Goal: Information Seeking & Learning: Learn about a topic

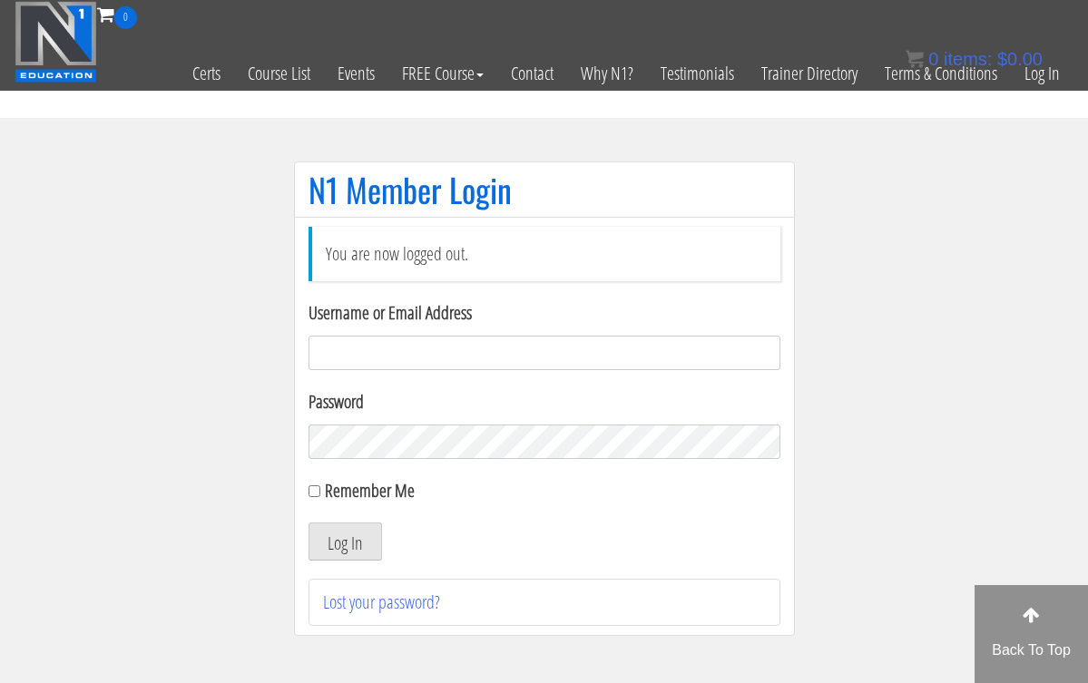
type input "hillary432@hotmail.com"
click at [344, 542] on button "Log In" at bounding box center [344, 542] width 73 height 38
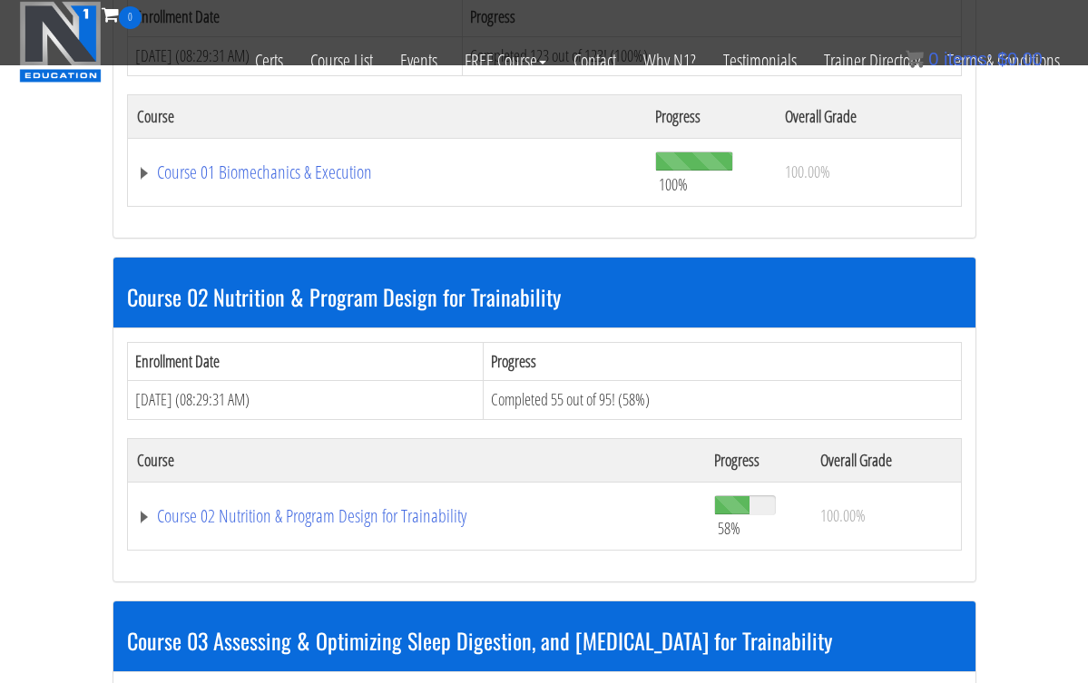
scroll to position [724, 0]
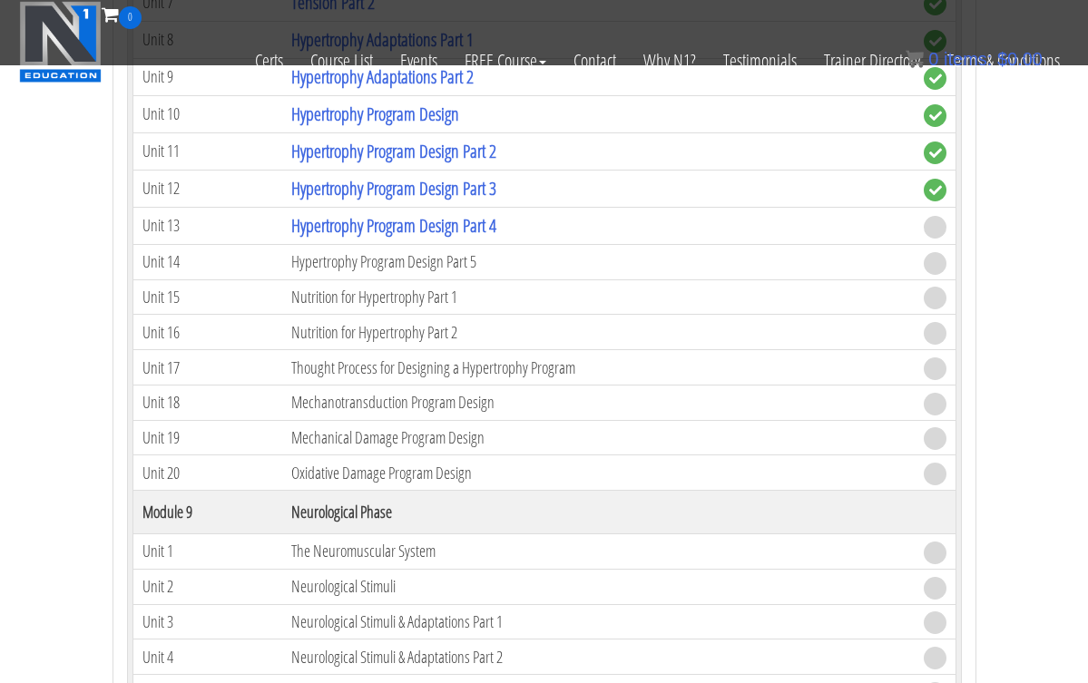
scroll to position [3451, 0]
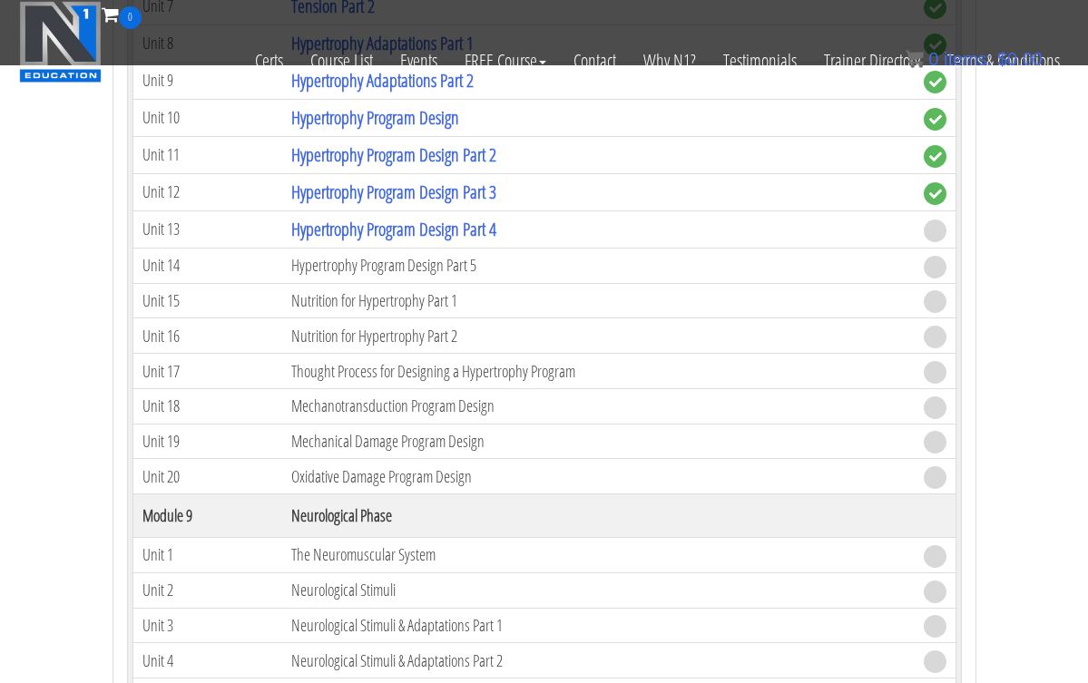
click at [407, 239] on td "Hypertrophy Program Design Part 4" at bounding box center [598, 228] width 632 height 37
click at [408, 224] on link "Hypertrophy Program Design Part 4" at bounding box center [393, 229] width 205 height 24
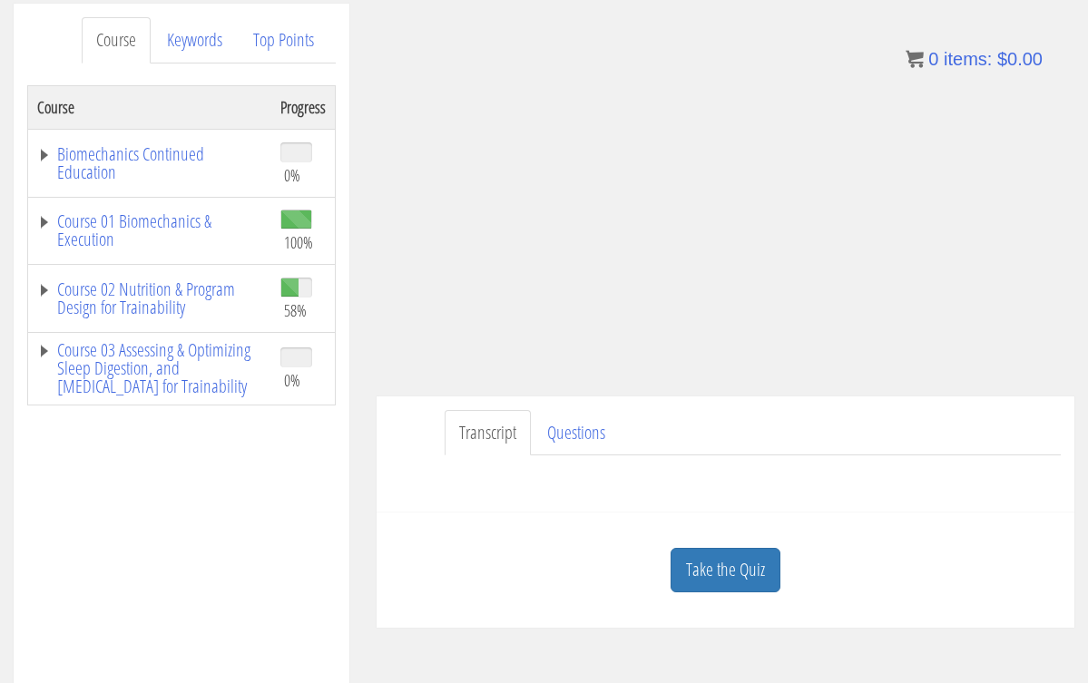
scroll to position [242, 0]
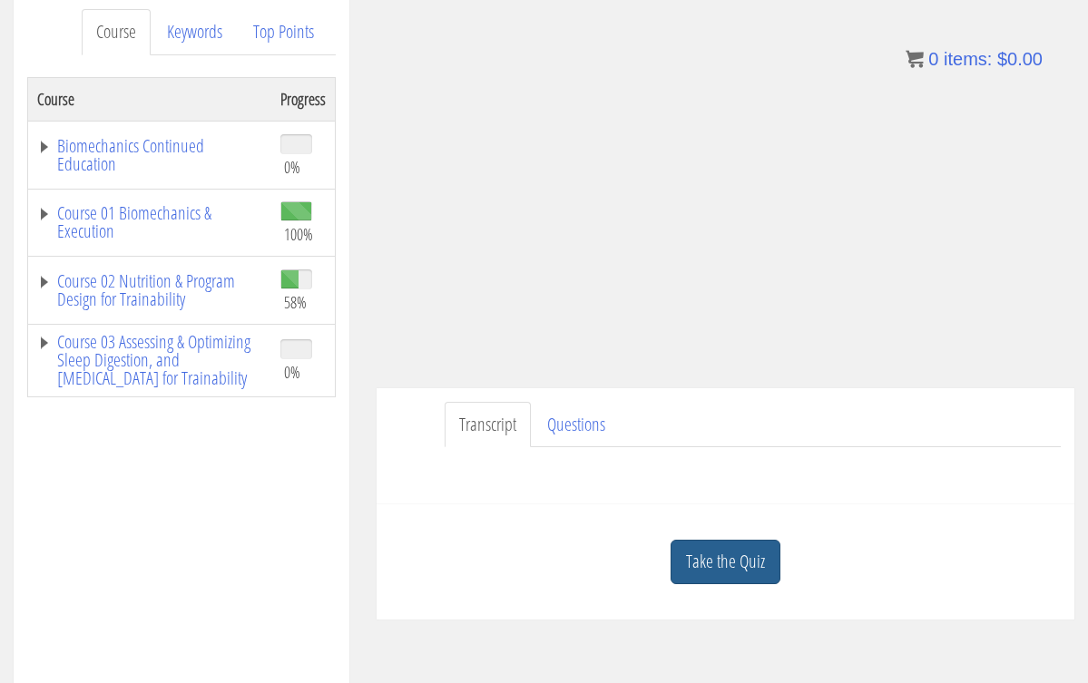
click at [711, 562] on link "Take the Quiz" at bounding box center [725, 562] width 110 height 44
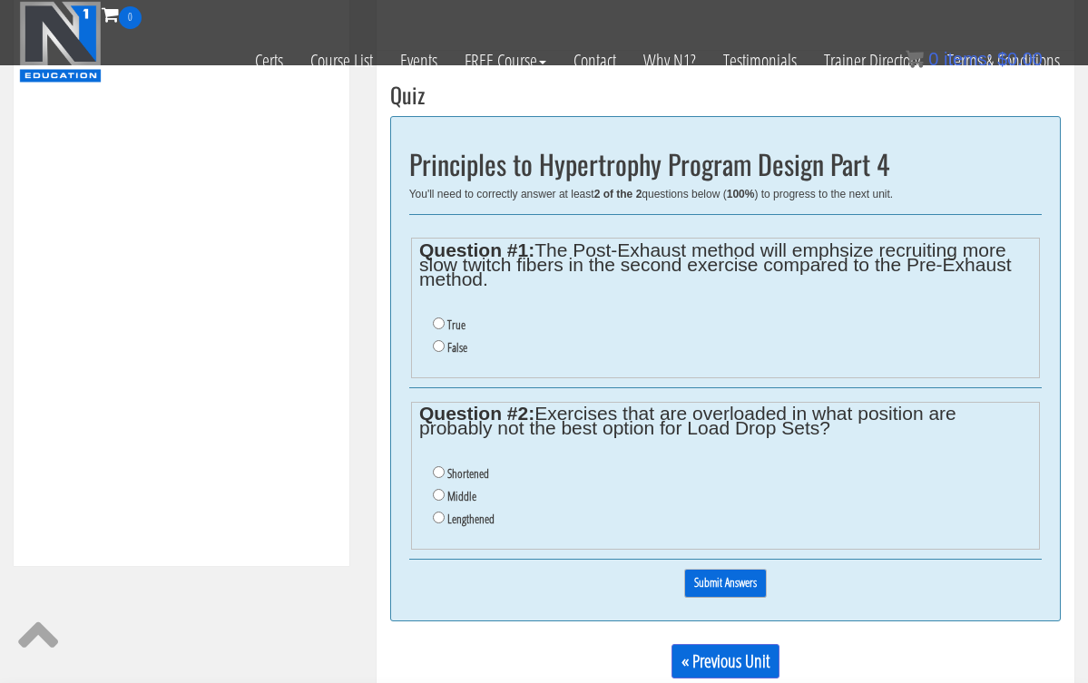
scroll to position [582, 0]
click at [438, 321] on input "True" at bounding box center [439, 323] width 12 height 12
radio input "true"
click at [438, 321] on input "True" at bounding box center [439, 323] width 12 height 12
click at [438, 465] on input "Shortened" at bounding box center [439, 471] width 12 height 12
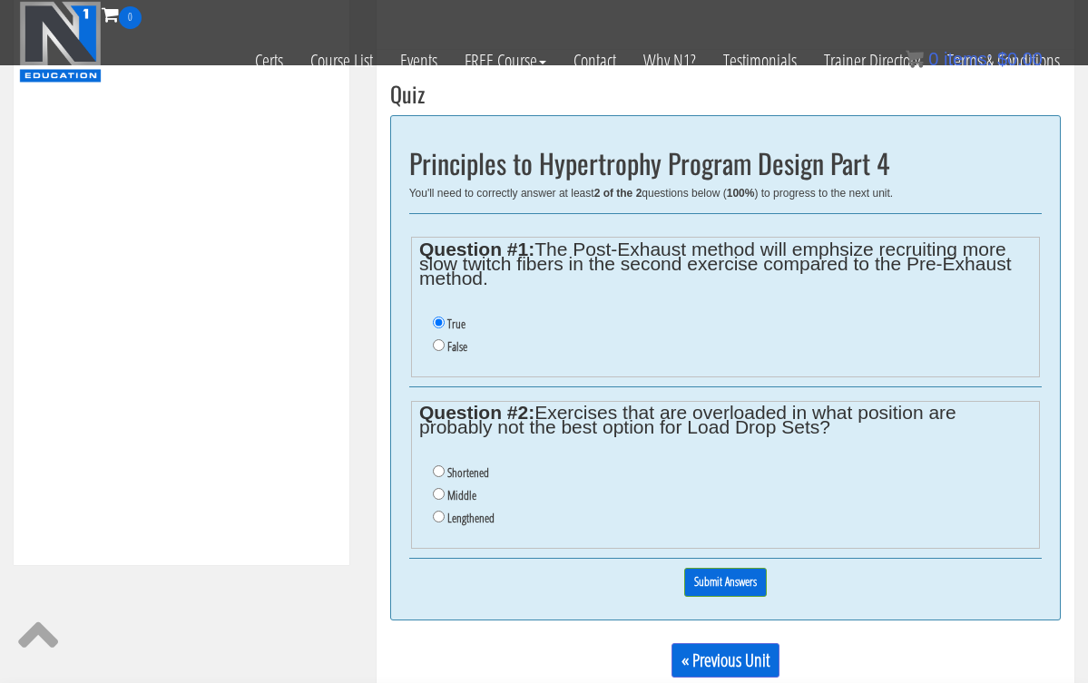
radio input "true"
click at [438, 465] on input "Shortened" at bounding box center [439, 471] width 12 height 12
click at [698, 568] on input "Submit Answers" at bounding box center [725, 582] width 83 height 28
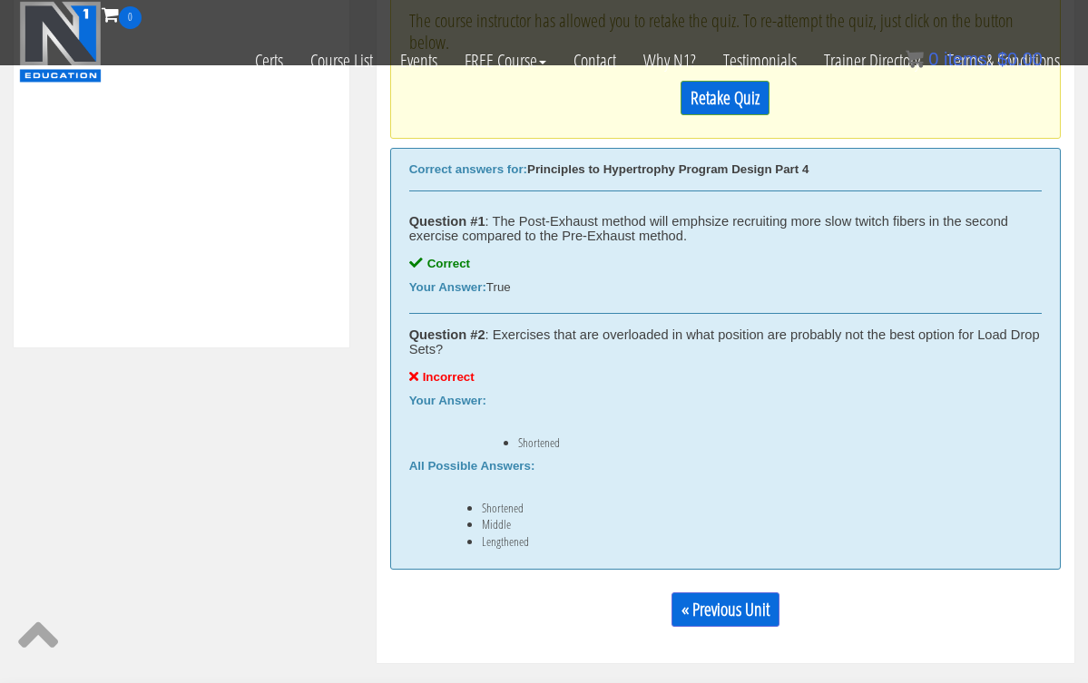
scroll to position [798, 0]
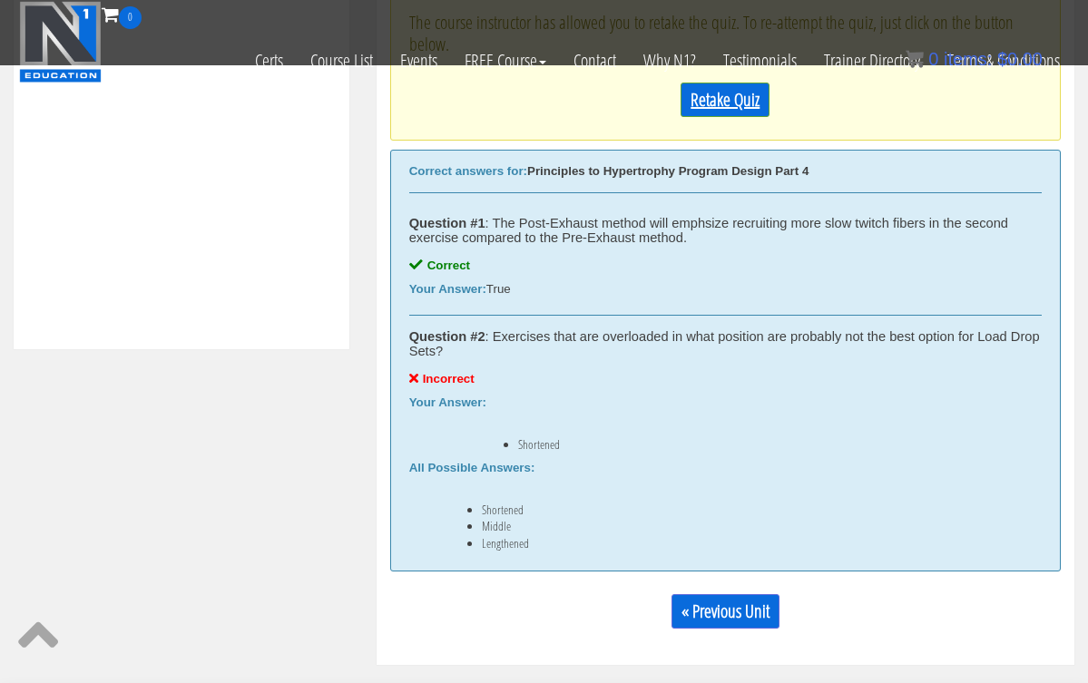
click at [736, 111] on link "Retake Quiz" at bounding box center [724, 100] width 89 height 34
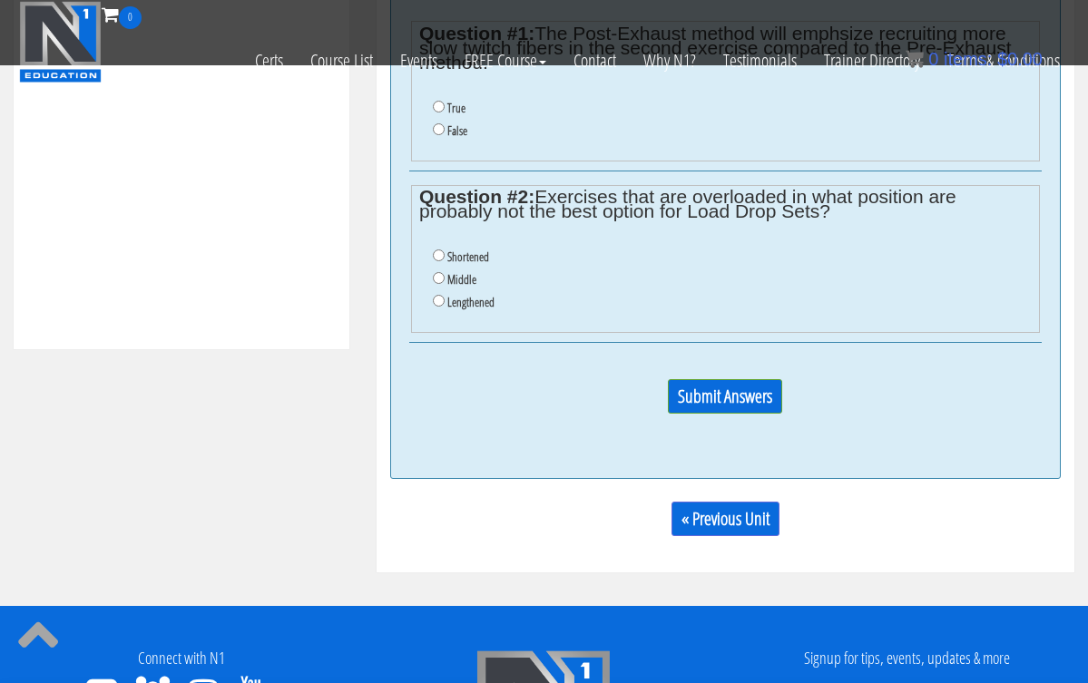
click at [441, 102] on input "True" at bounding box center [439, 107] width 12 height 12
radio input "true"
click at [438, 295] on input "Lengthened" at bounding box center [439, 301] width 12 height 12
radio input "true"
click at [680, 379] on input "Submit Answers" at bounding box center [725, 396] width 114 height 34
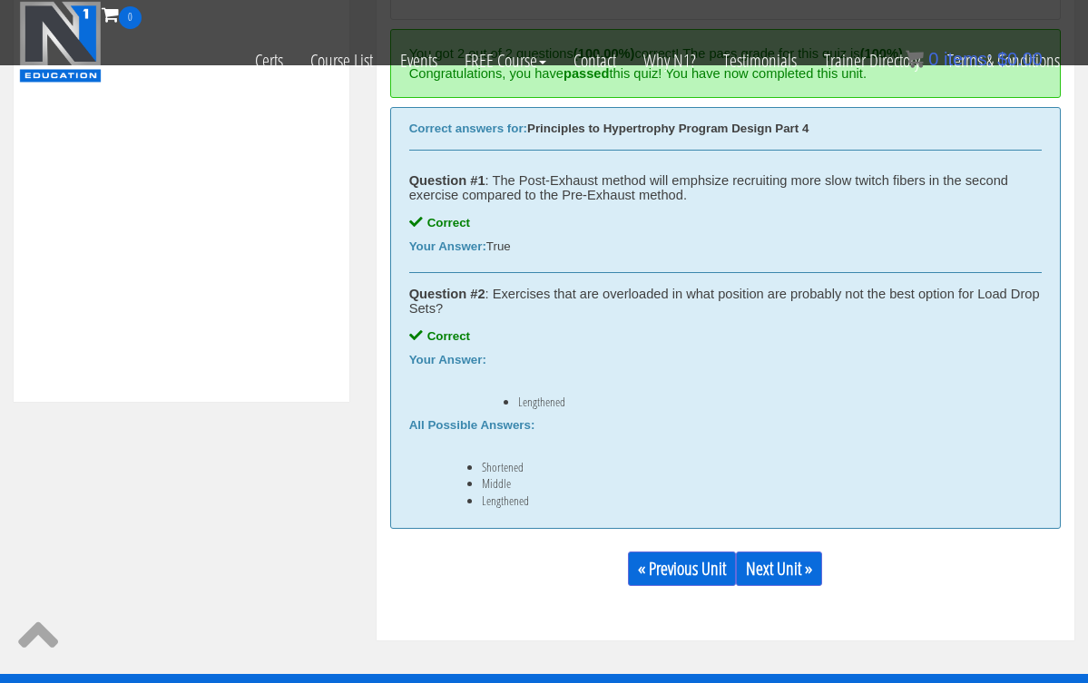
scroll to position [759, 0]
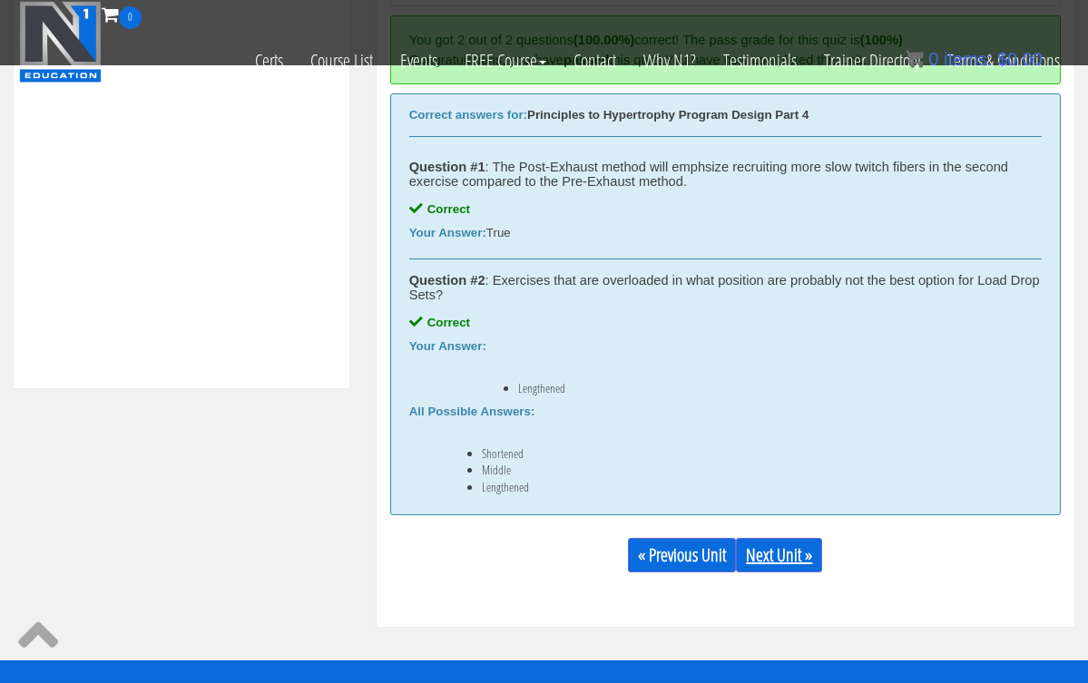
click at [770, 553] on link "Next Unit »" at bounding box center [779, 555] width 86 height 34
